Goal: Check status: Check status

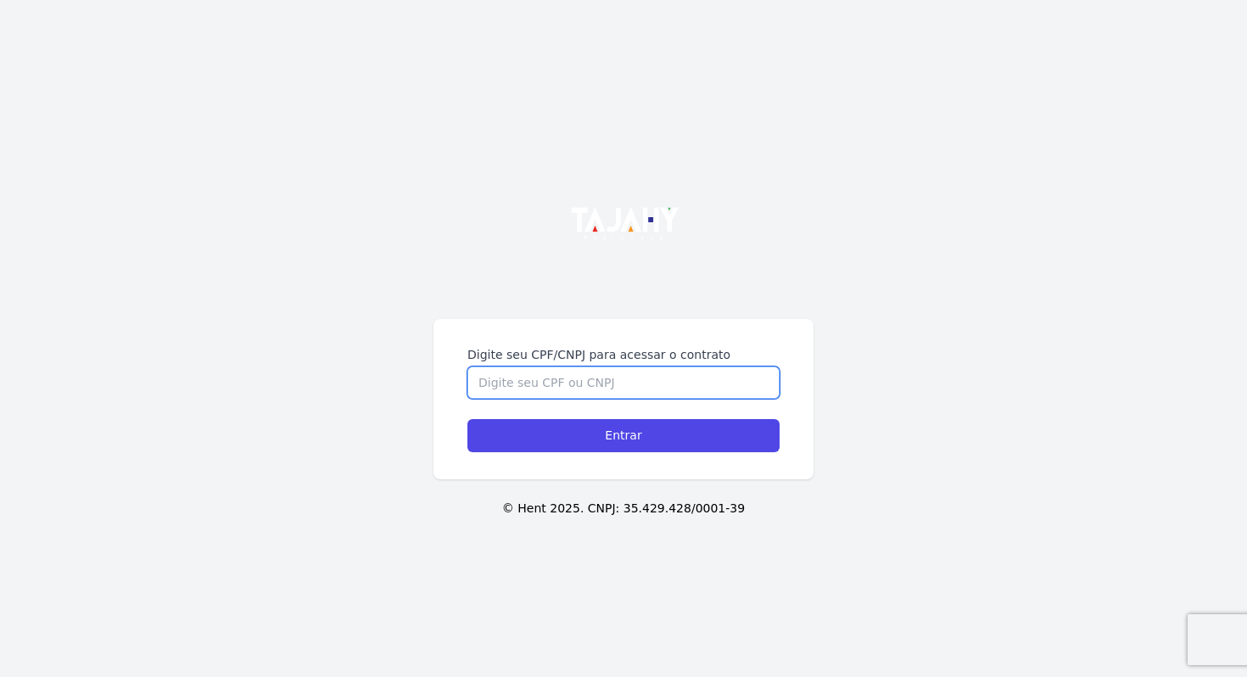
click at [650, 380] on input "Digite seu CPF/CNPJ para acessar o contrato" at bounding box center [624, 383] width 312 height 32
type input "09203438726"
click at [468, 419] on input "Entrar" at bounding box center [624, 435] width 312 height 33
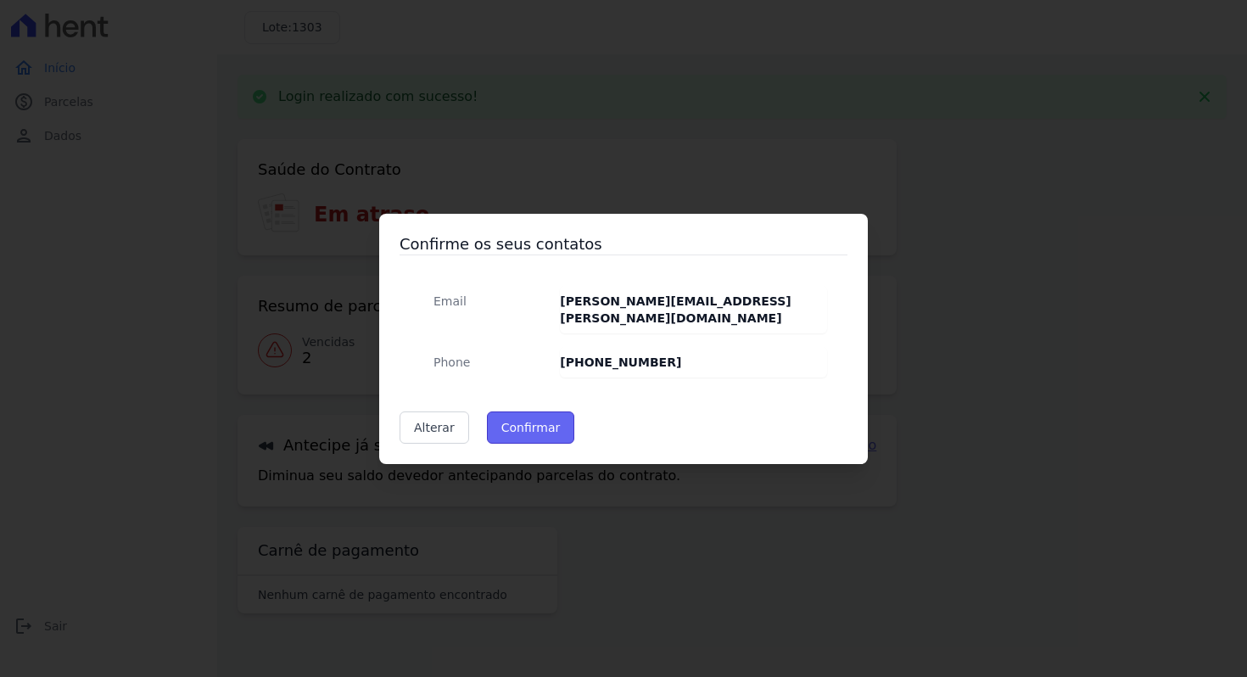
click at [524, 423] on button "Confirmar" at bounding box center [531, 428] width 88 height 32
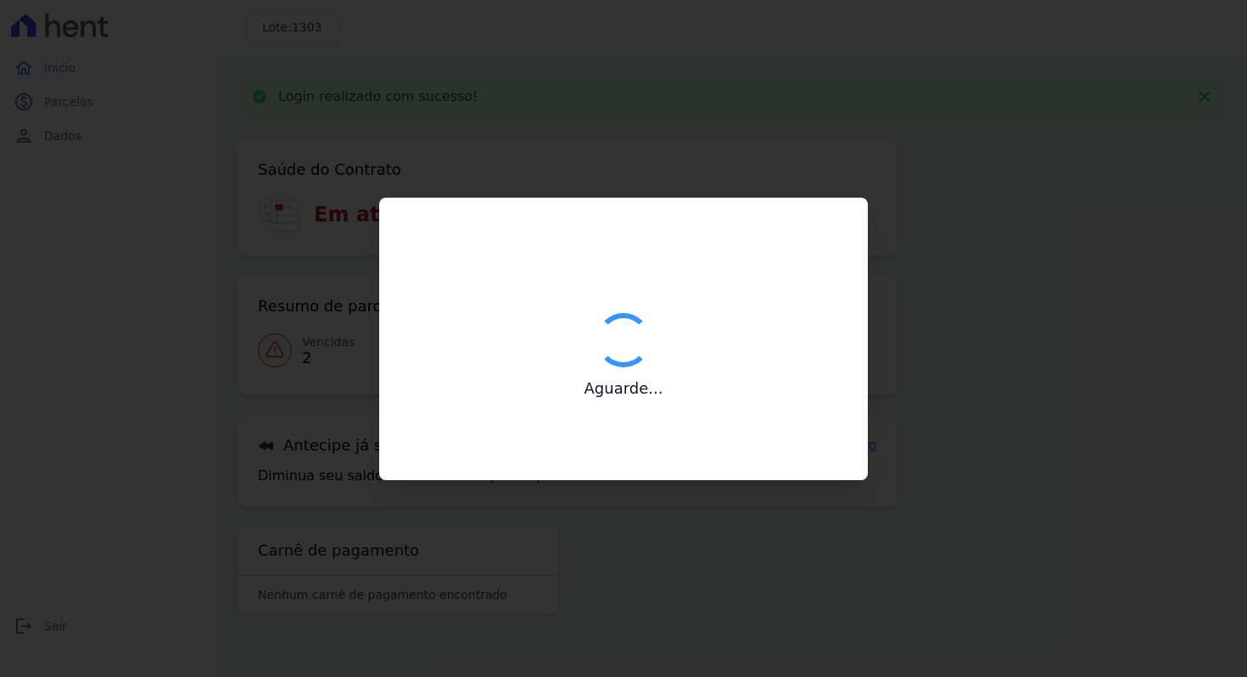
type input "Contatos confirmados com sucesso."
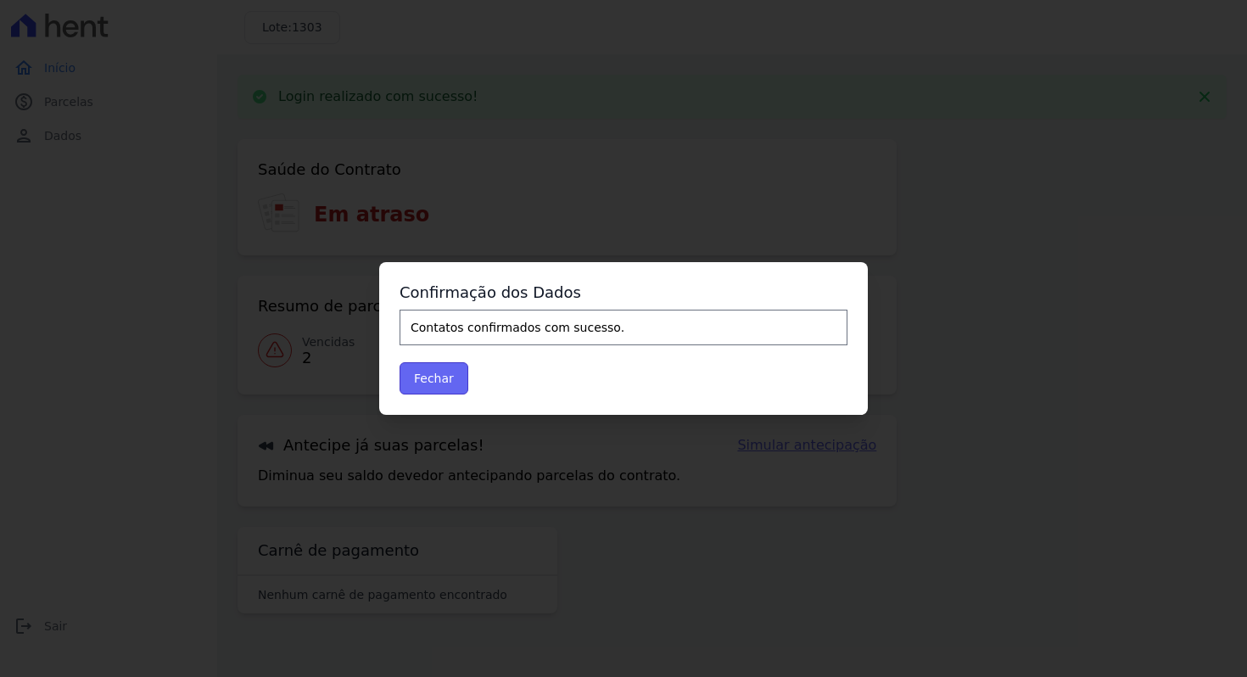
click at [452, 380] on button "Fechar" at bounding box center [434, 378] width 69 height 32
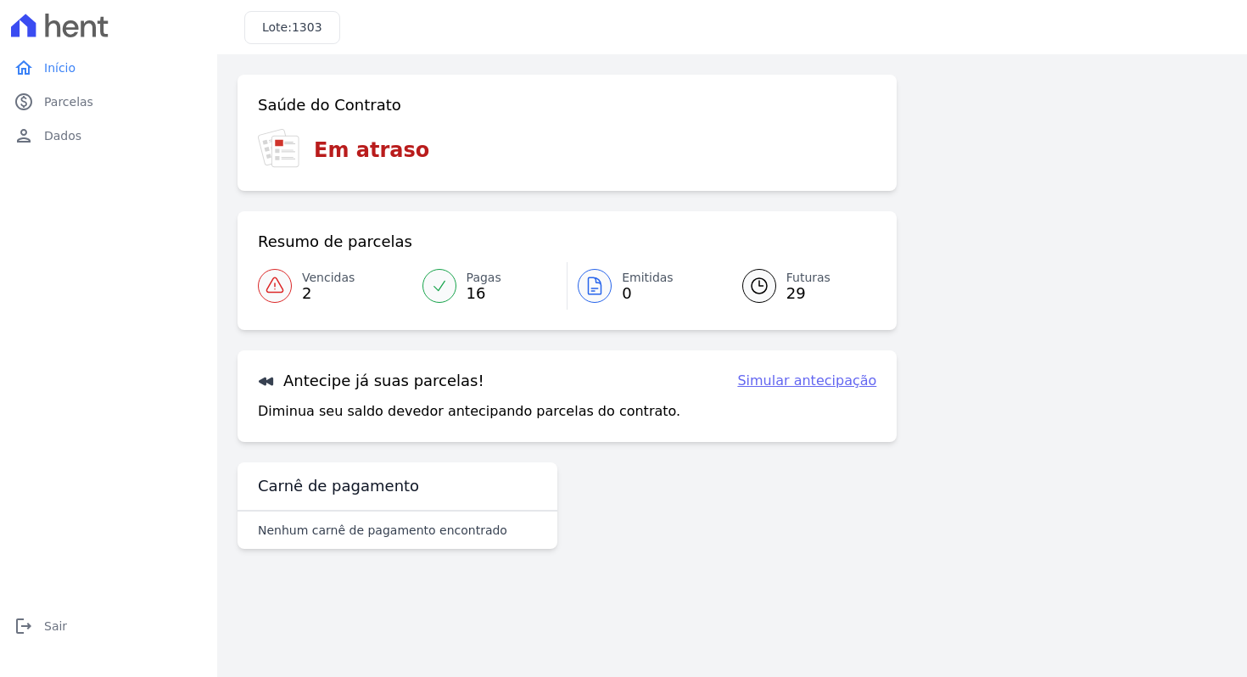
click at [277, 291] on icon at bounding box center [275, 286] width 20 height 20
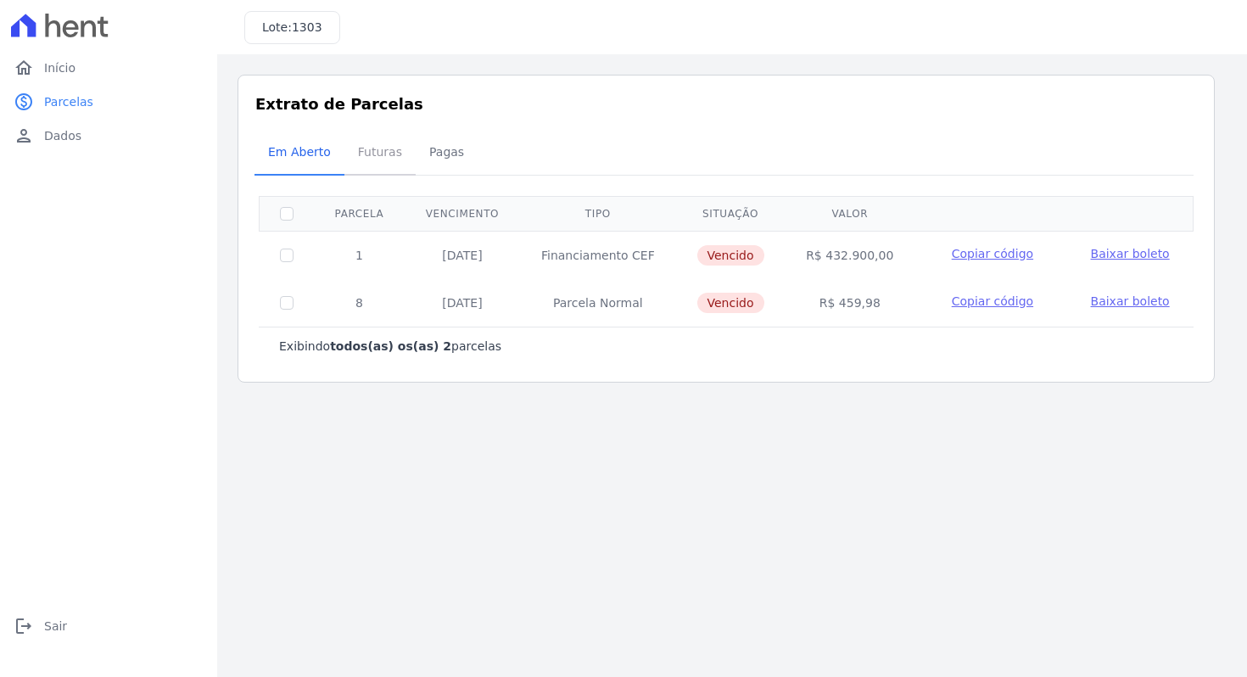
click at [384, 155] on span "Futuras" at bounding box center [380, 152] width 64 height 34
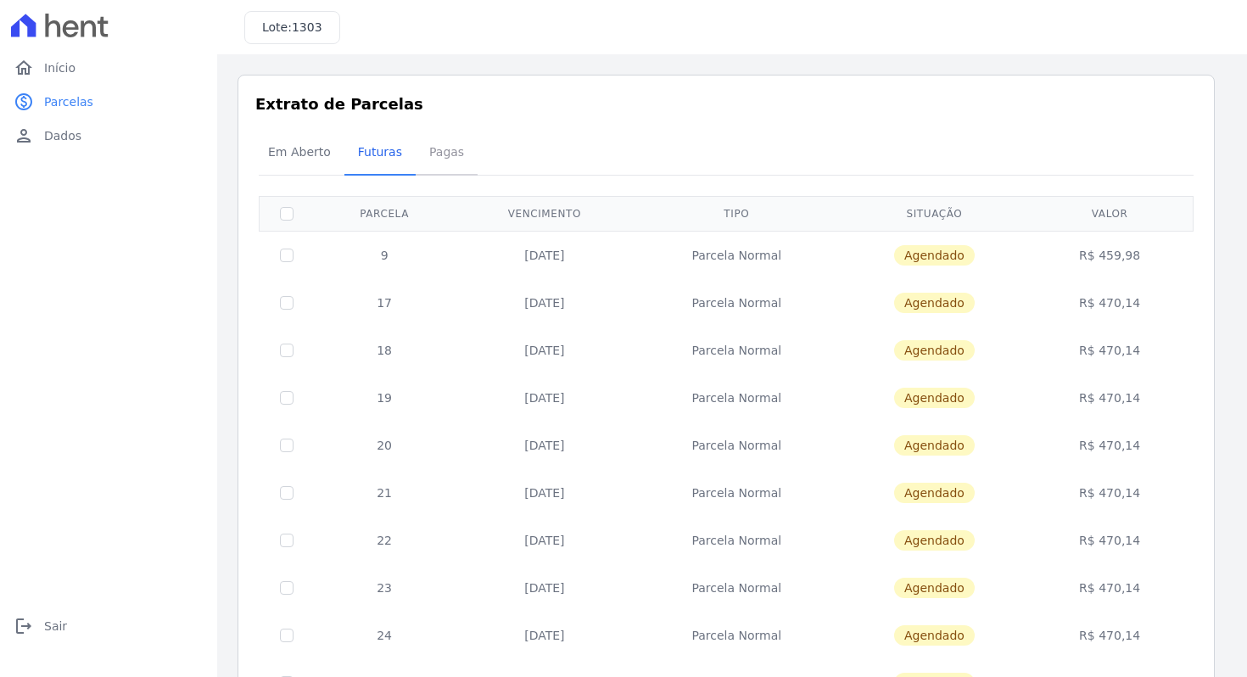
click at [434, 157] on span "Pagas" at bounding box center [446, 152] width 55 height 34
